Goal: Information Seeking & Learning: Compare options

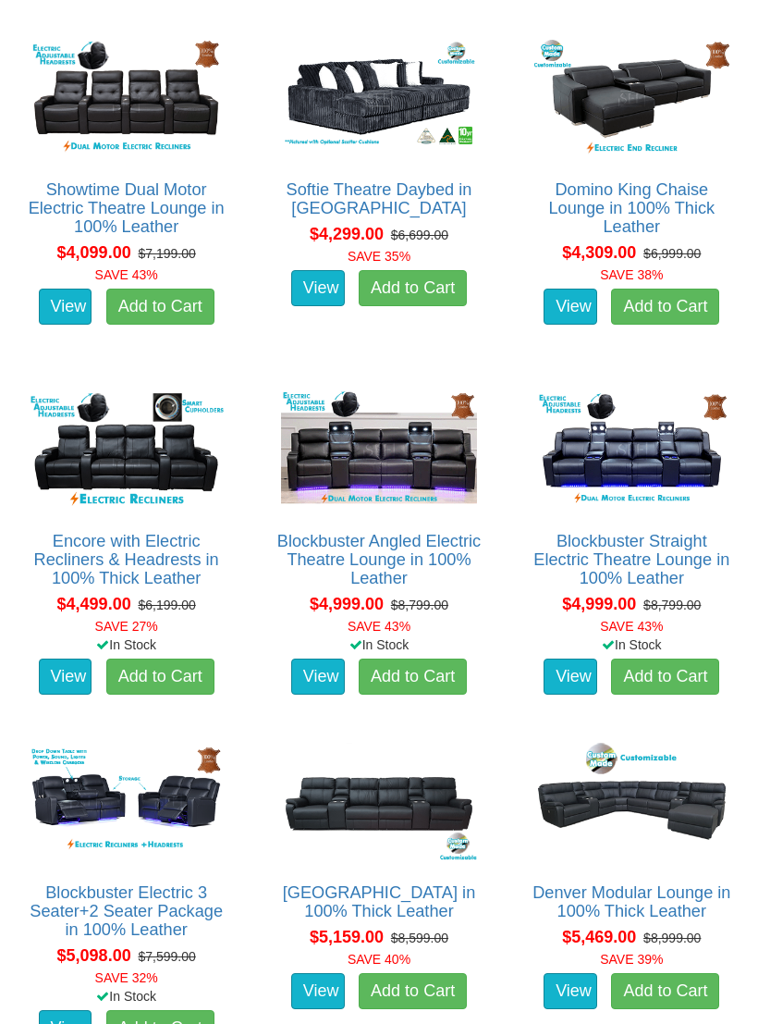
scroll to position [4365, 0]
click at [375, 451] on img at bounding box center [379, 450] width 204 height 127
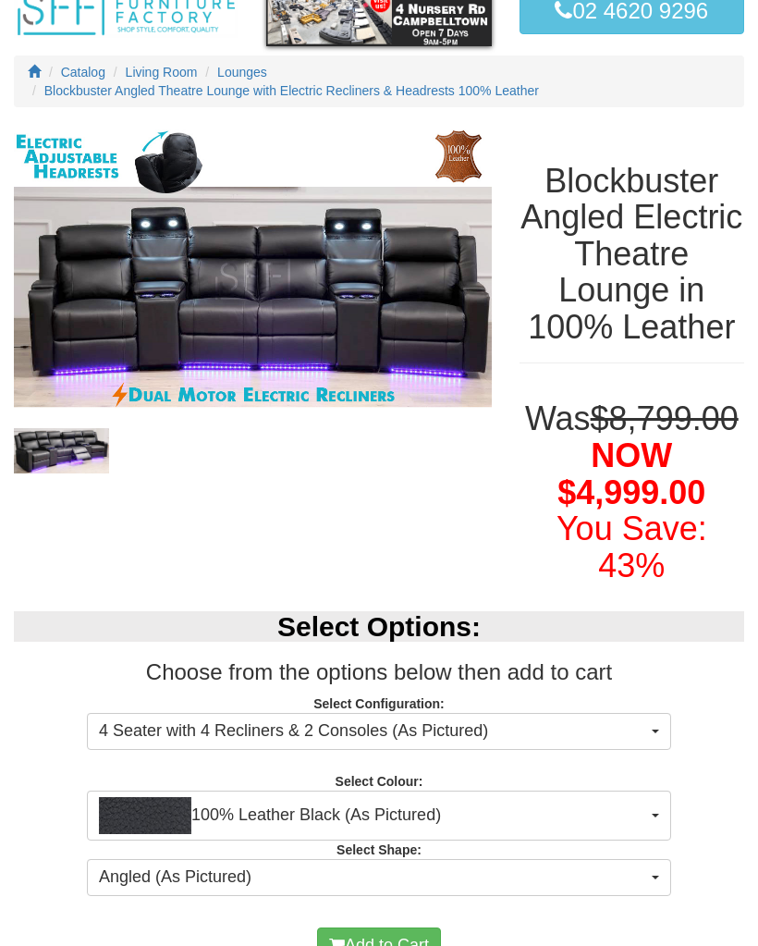
scroll to position [120, 0]
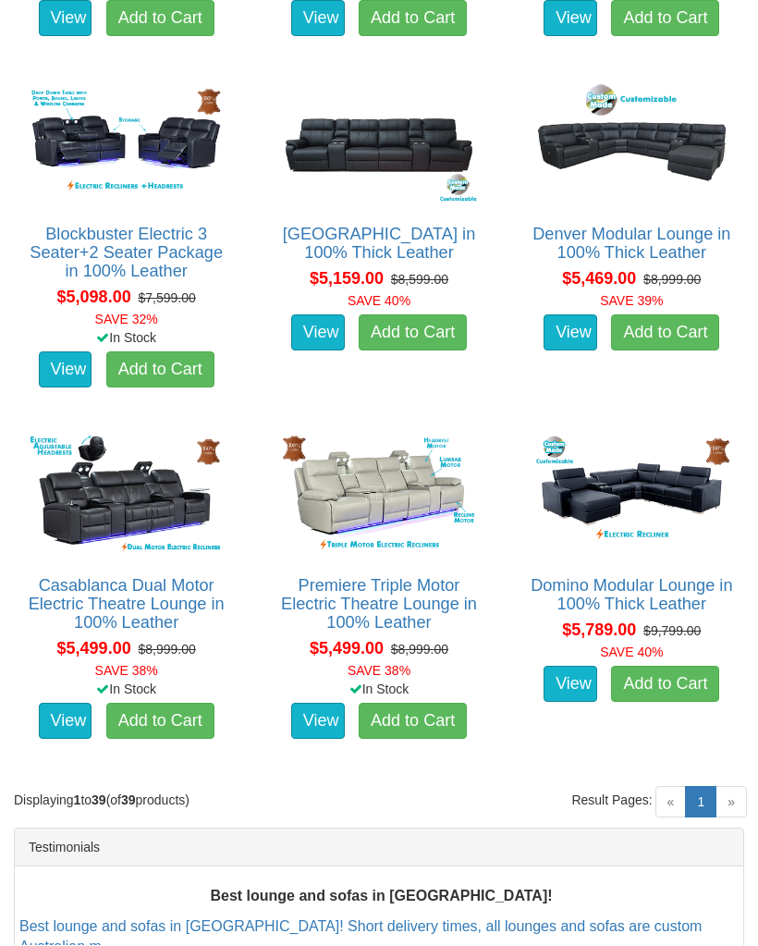
scroll to position [5023, 0]
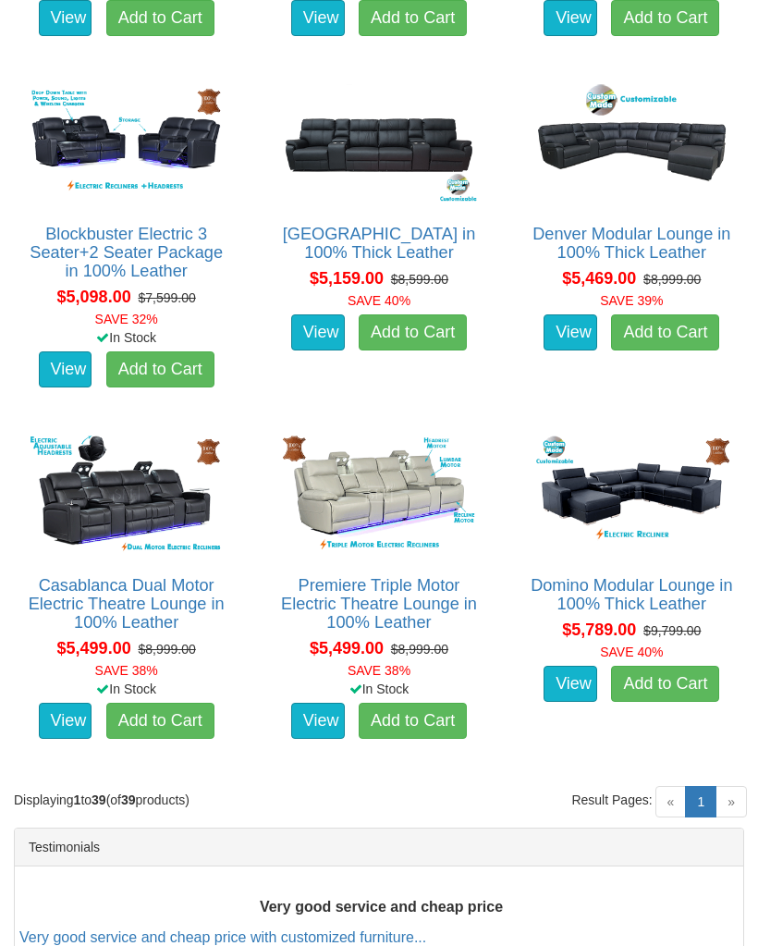
click at [71, 599] on link "Casablanca Dual Motor Electric Theatre Lounge in 100% Leather" at bounding box center [127, 603] width 196 height 55
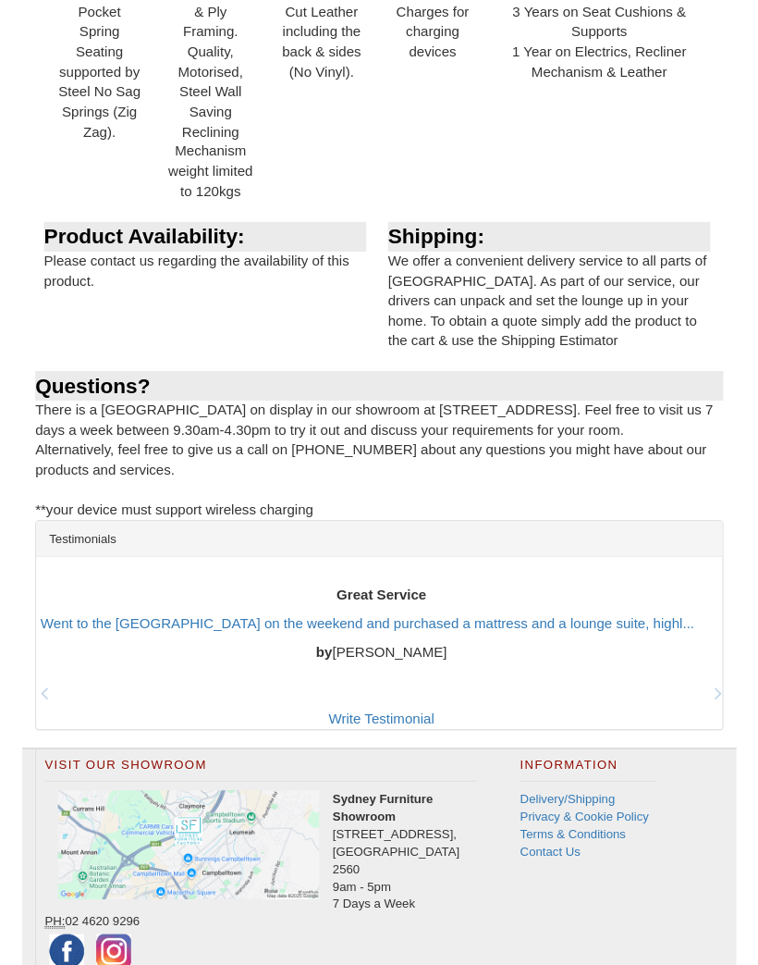
scroll to position [2361, 0]
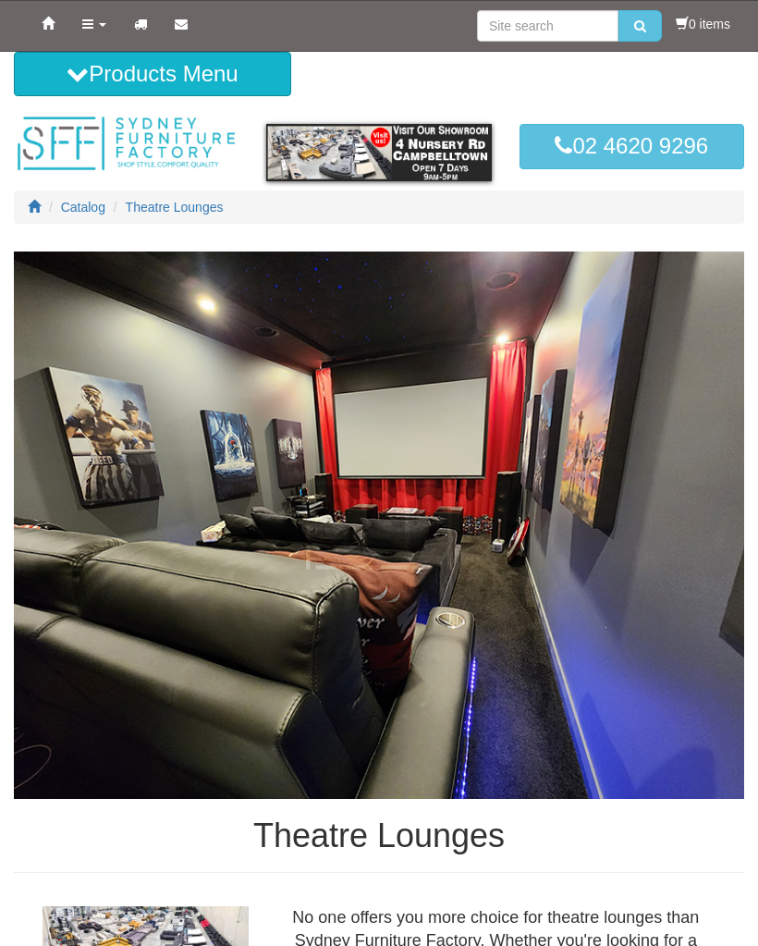
click at [90, 20] on icon at bounding box center [87, 24] width 11 height 13
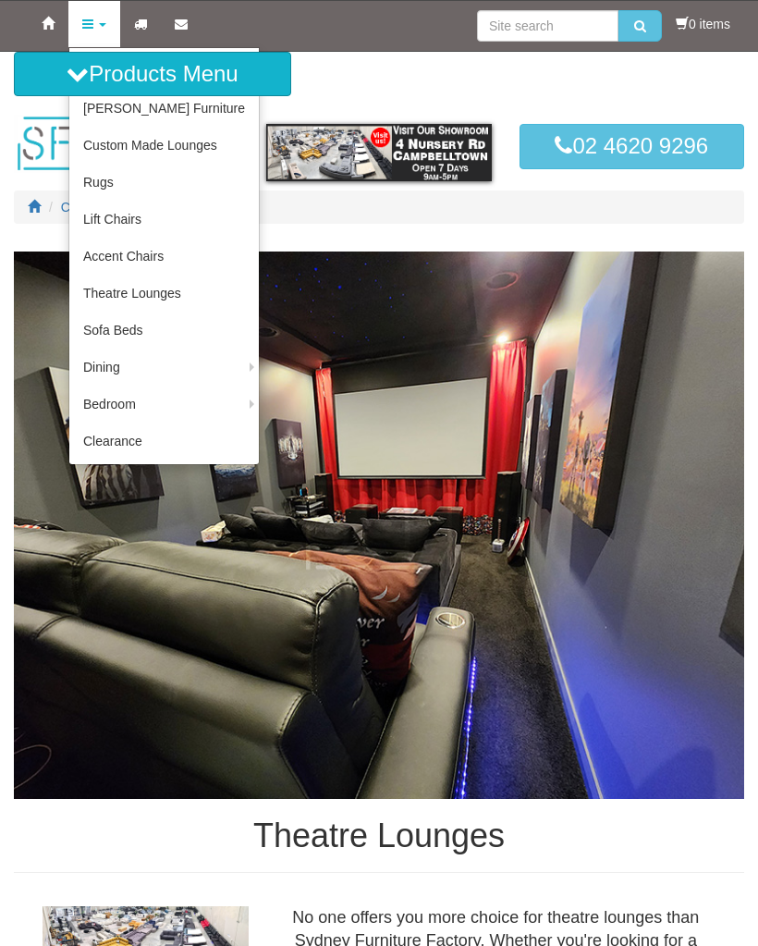
click at [98, 299] on link "Theatre Lounges" at bounding box center [164, 293] width 190 height 37
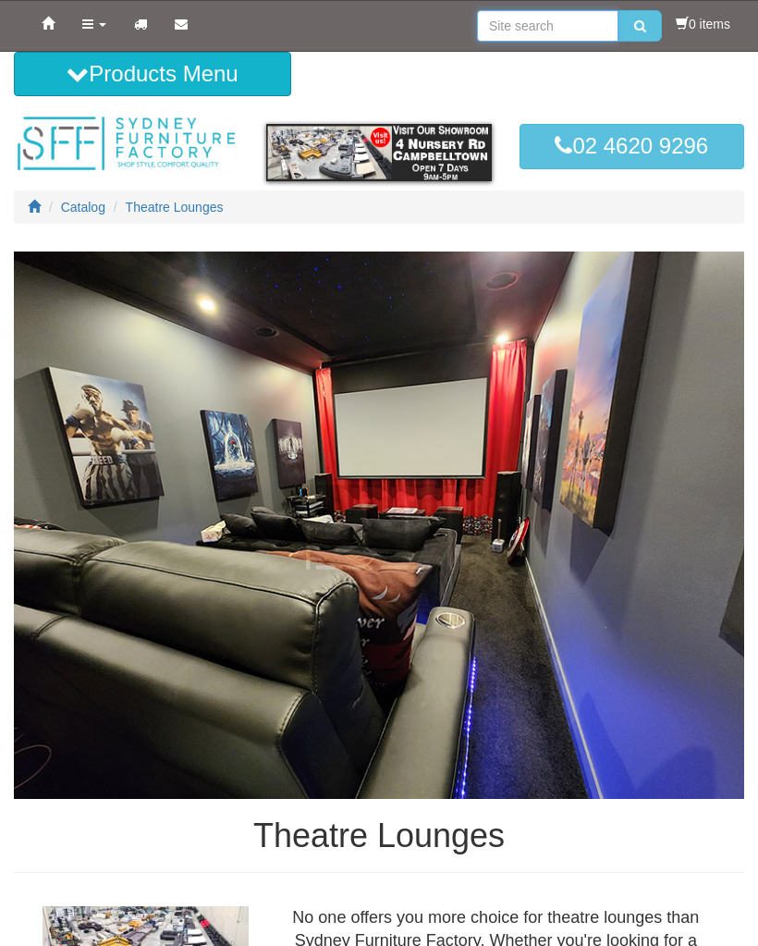
click at [494, 23] on input "search" at bounding box center [548, 25] width 142 height 31
type input "3 seater"
click at [635, 26] on button "submit" at bounding box center [640, 25] width 43 height 31
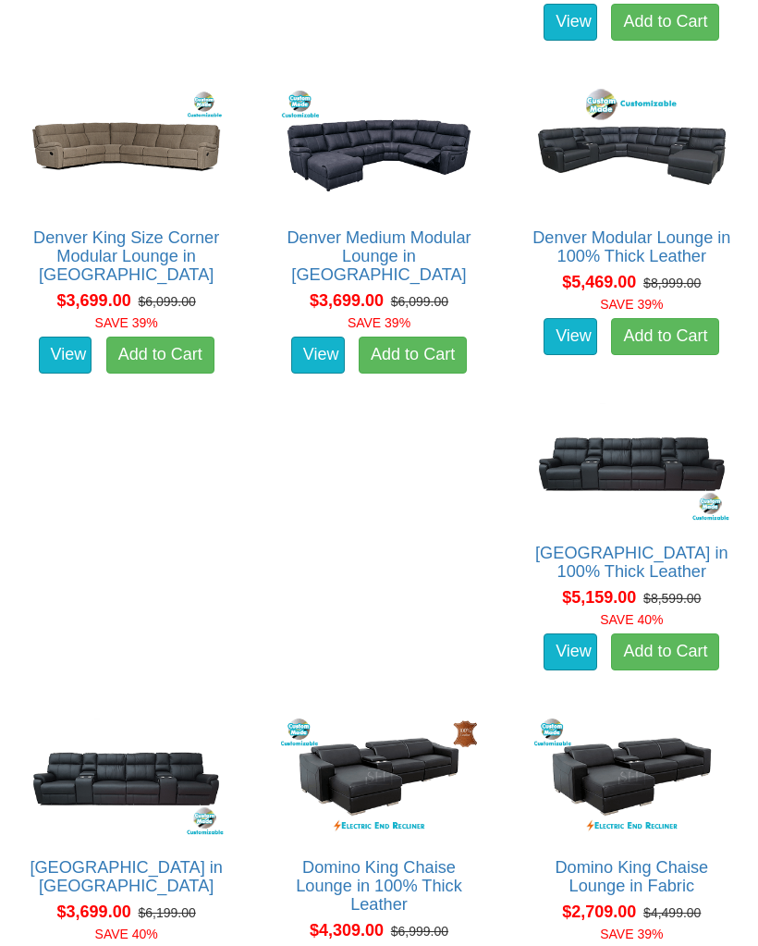
scroll to position [6716, 0]
